Goal: Task Accomplishment & Management: Use online tool/utility

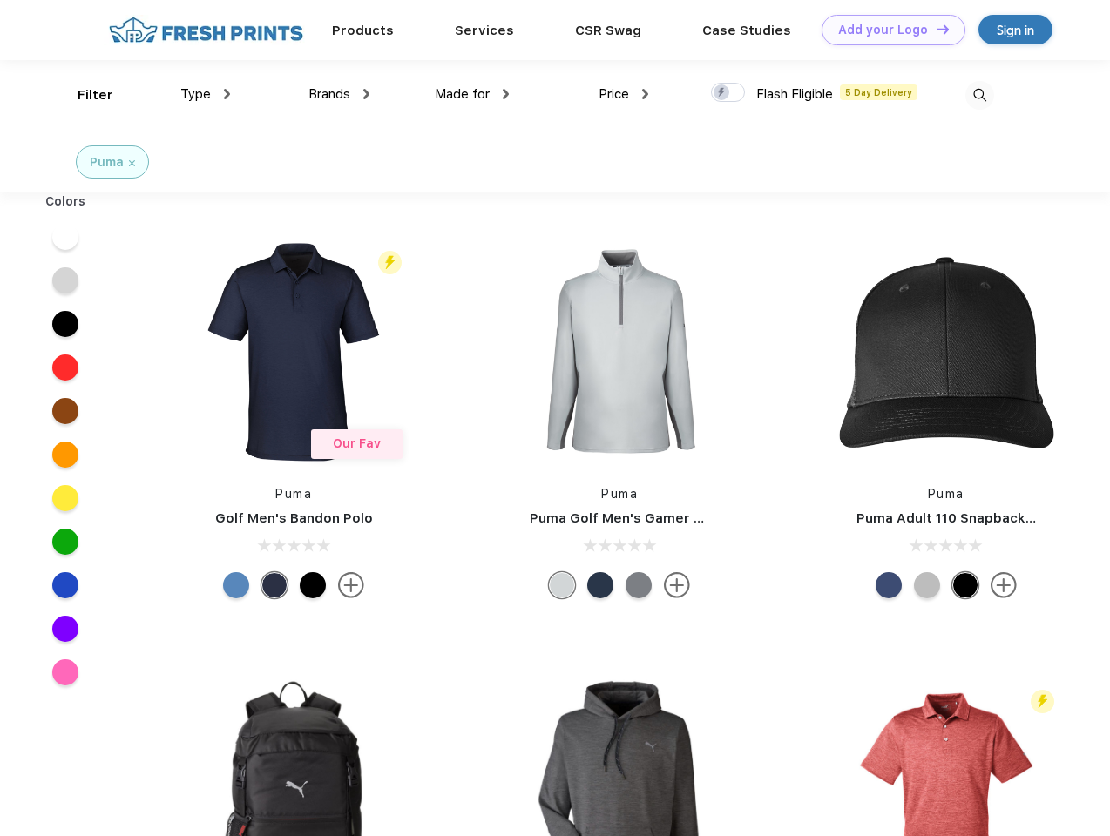
click at [887, 30] on link "Add your Logo Design Tool" at bounding box center [893, 30] width 144 height 30
click at [0, 0] on div "Design Tool" at bounding box center [0, 0] width 0 height 0
click at [934, 29] on link "Add your Logo Design Tool" at bounding box center [893, 30] width 144 height 30
click at [84, 95] on div "Filter" at bounding box center [96, 95] width 36 height 20
click at [206, 94] on span "Type" at bounding box center [195, 94] width 30 height 16
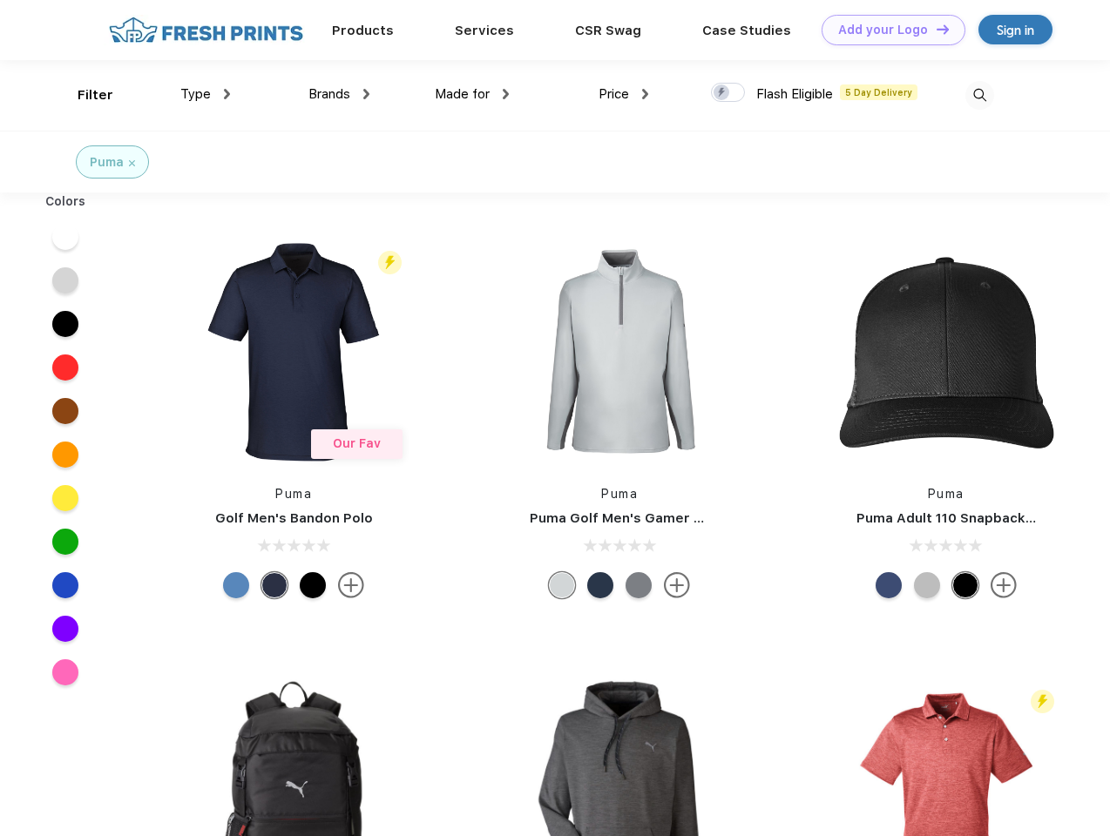
click at [339, 94] on span "Brands" at bounding box center [329, 94] width 42 height 16
click at [472, 94] on span "Made for" at bounding box center [462, 94] width 55 height 16
click at [624, 94] on span "Price" at bounding box center [613, 94] width 30 height 16
click at [728, 93] on div at bounding box center [728, 92] width 34 height 19
click at [722, 93] on input "checkbox" at bounding box center [716, 87] width 11 height 11
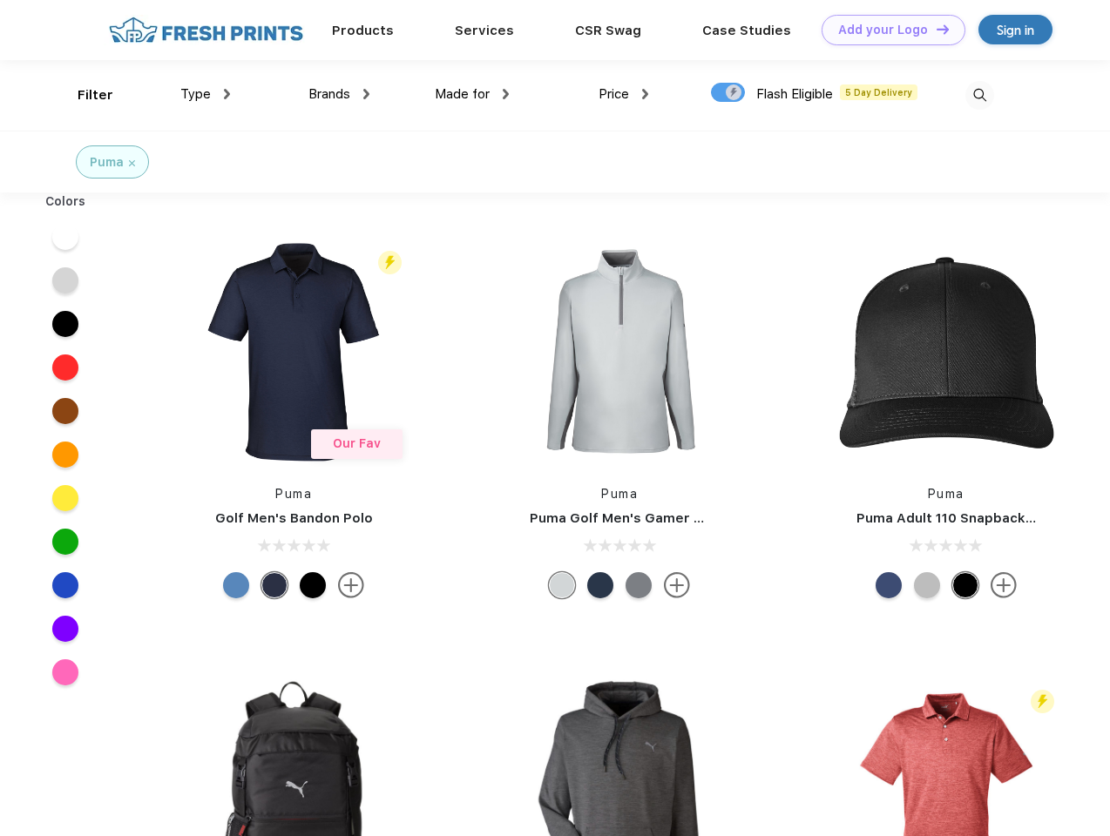
click at [979, 95] on img at bounding box center [979, 95] width 29 height 29
